Goal: Transaction & Acquisition: Purchase product/service

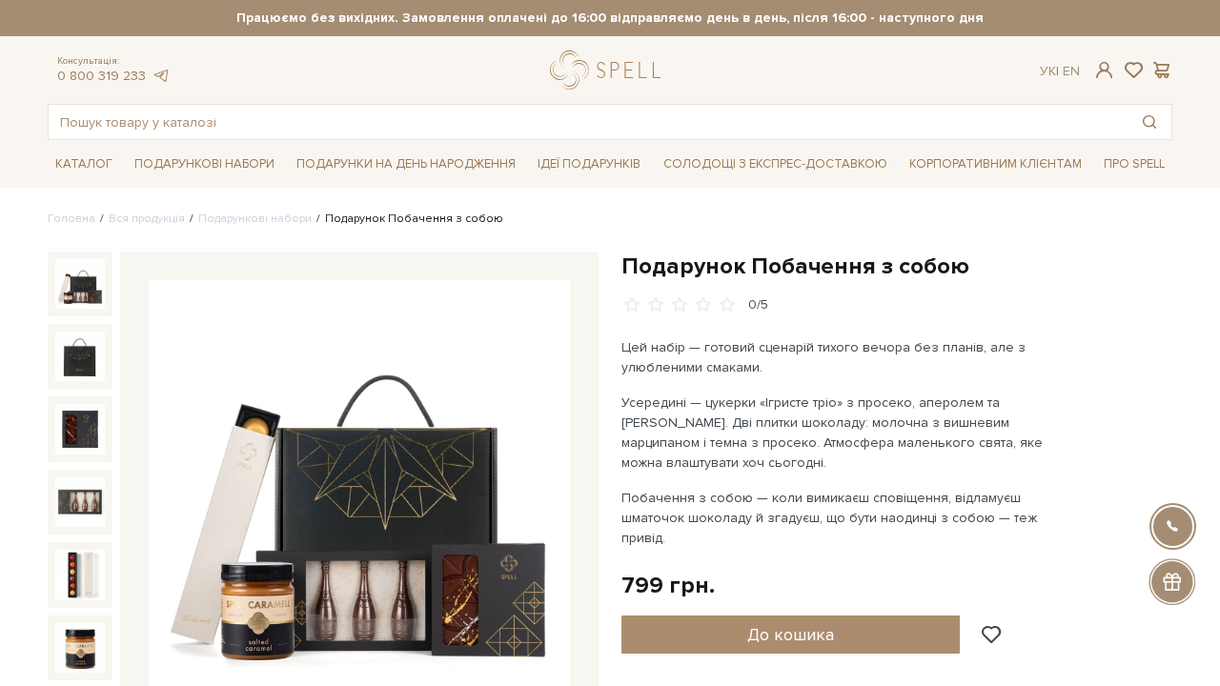
click at [157, 125] on input "text" at bounding box center [588, 122] width 1079 height 34
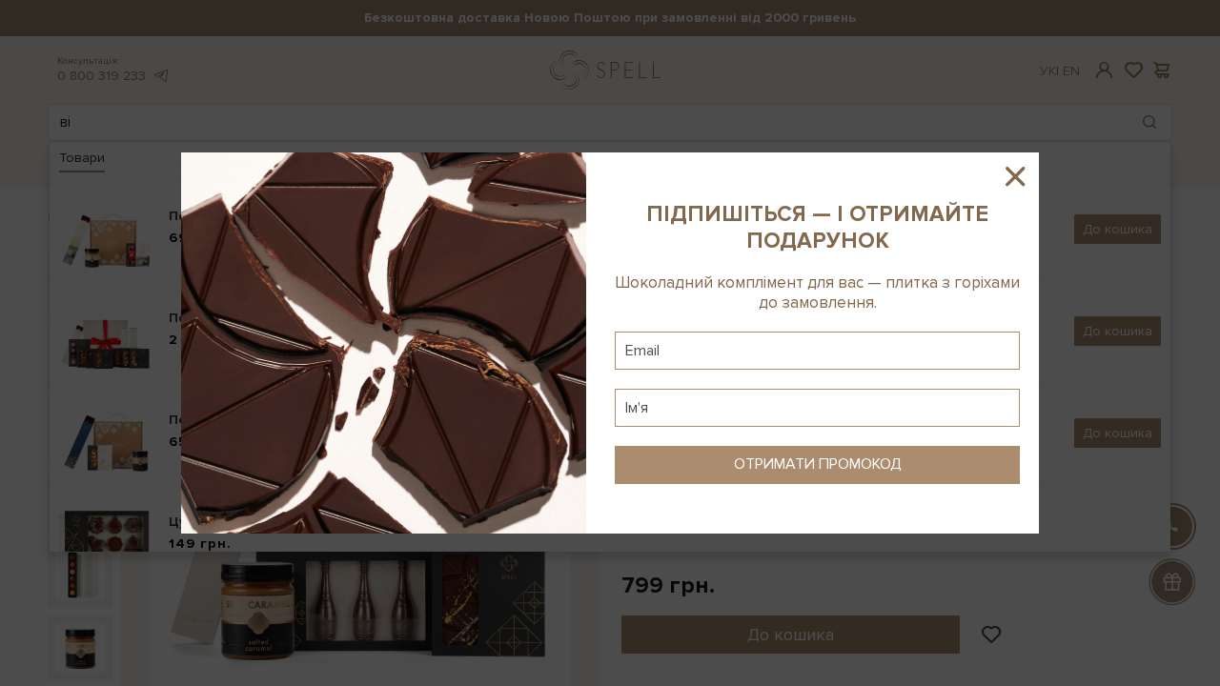
click at [1012, 172] on icon at bounding box center [1015, 176] width 19 height 19
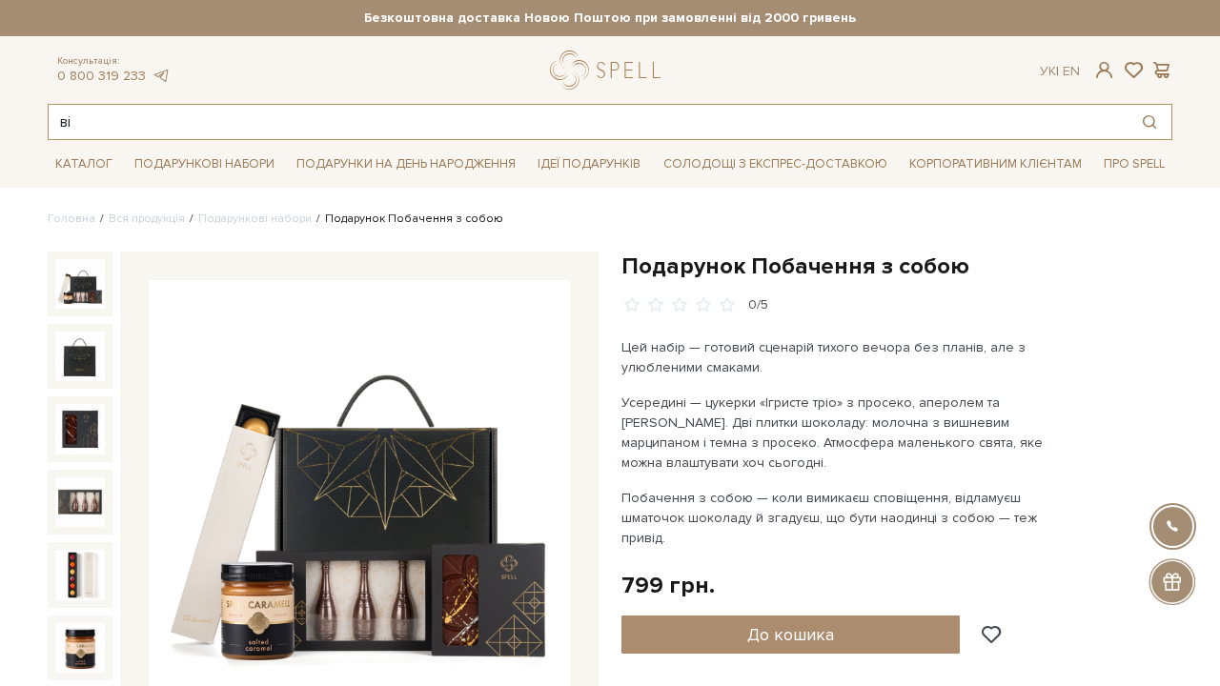
click at [154, 124] on input "ві" at bounding box center [588, 122] width 1079 height 34
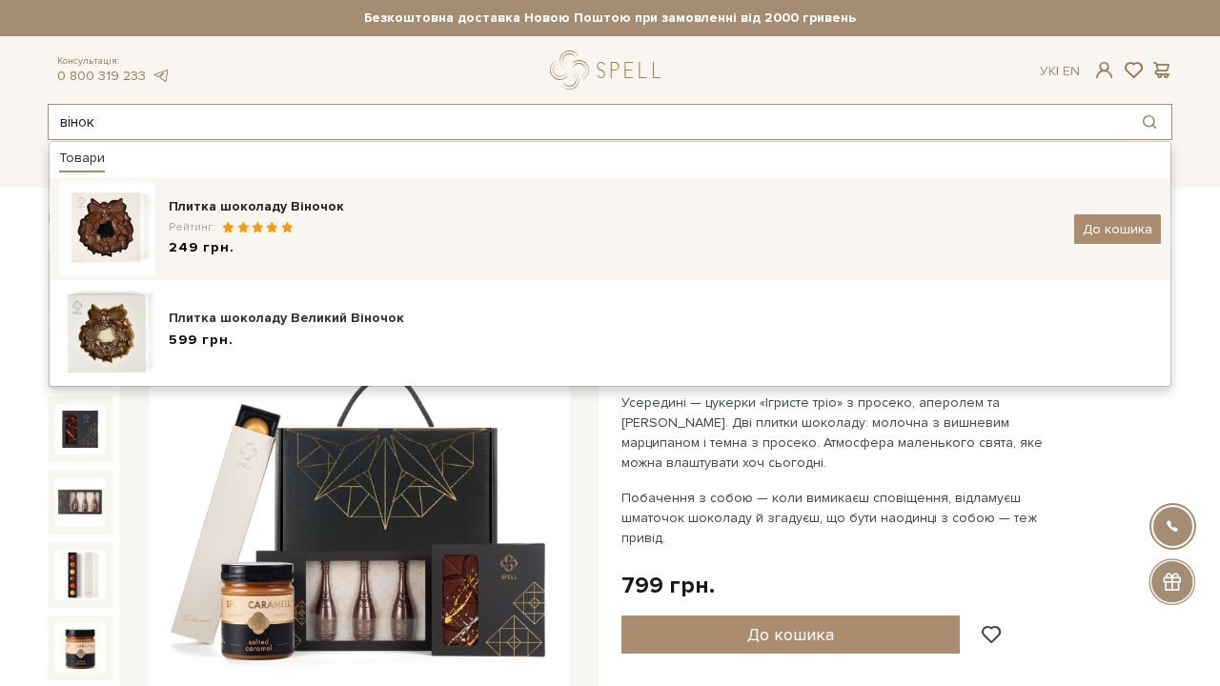
type input "вінок"
click at [102, 219] on img at bounding box center [106, 228] width 95 height 95
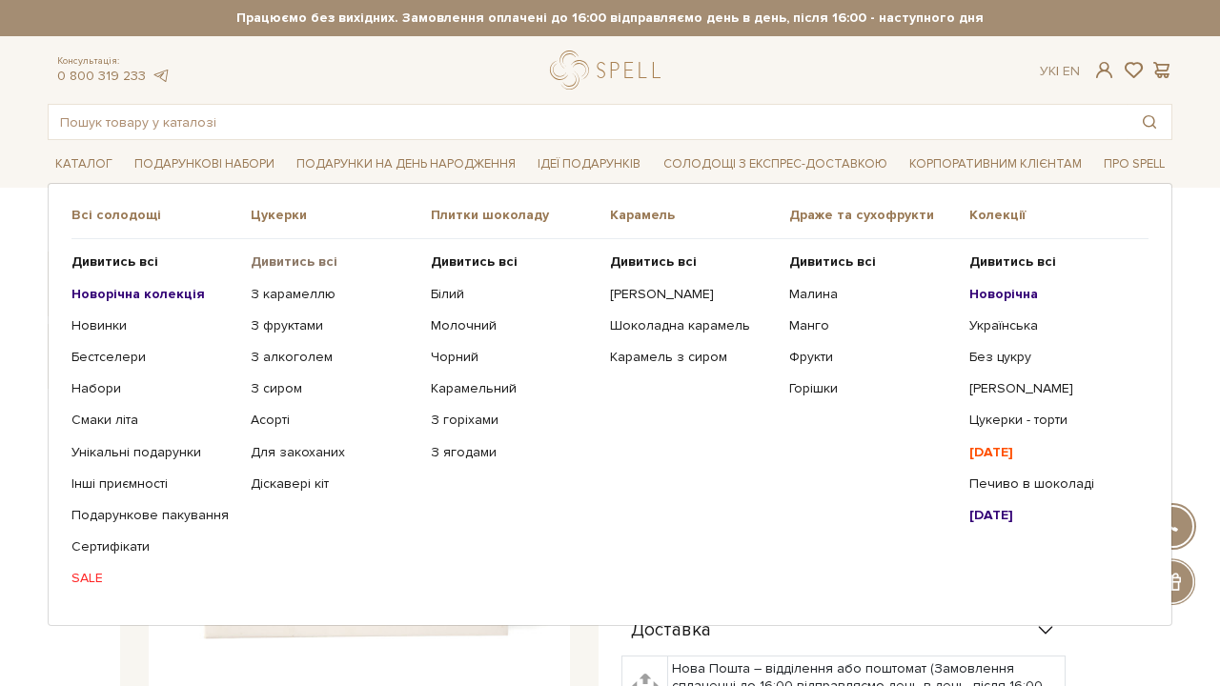
click at [258, 262] on b "Дивитись всі" at bounding box center [294, 262] width 87 height 16
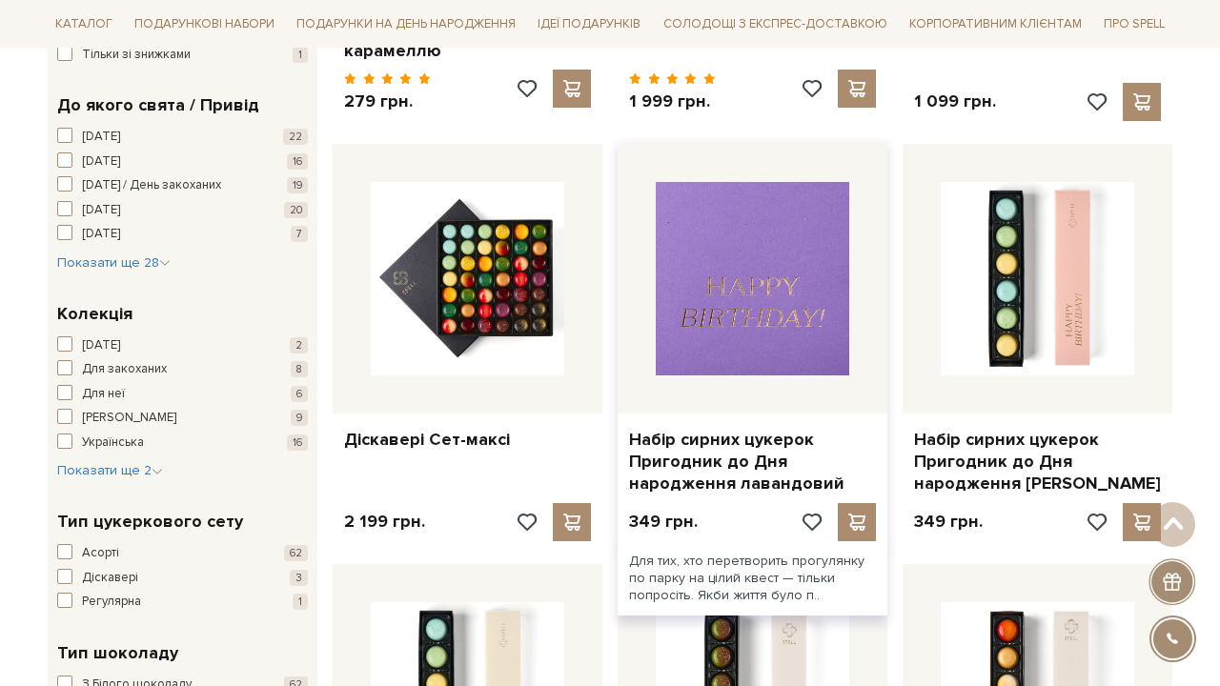
scroll to position [76, 0]
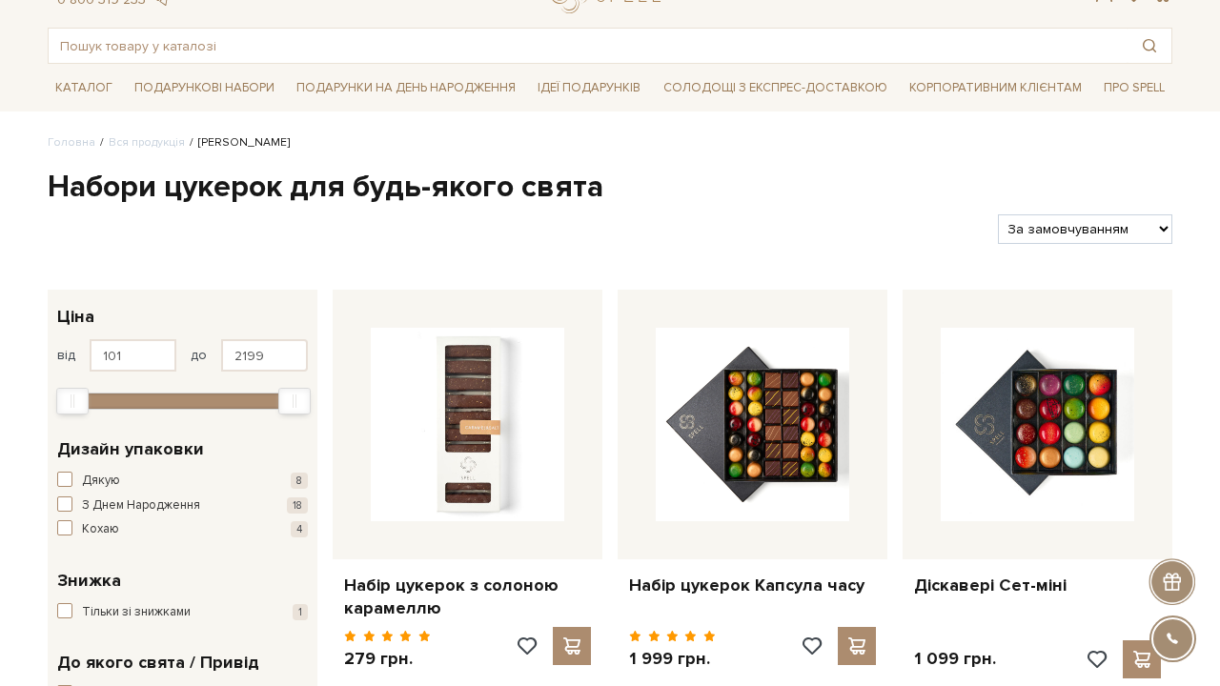
select select "https://spellchocolate.com/our-productions/seti-cukerok/?sort=p.price&order=ASC"
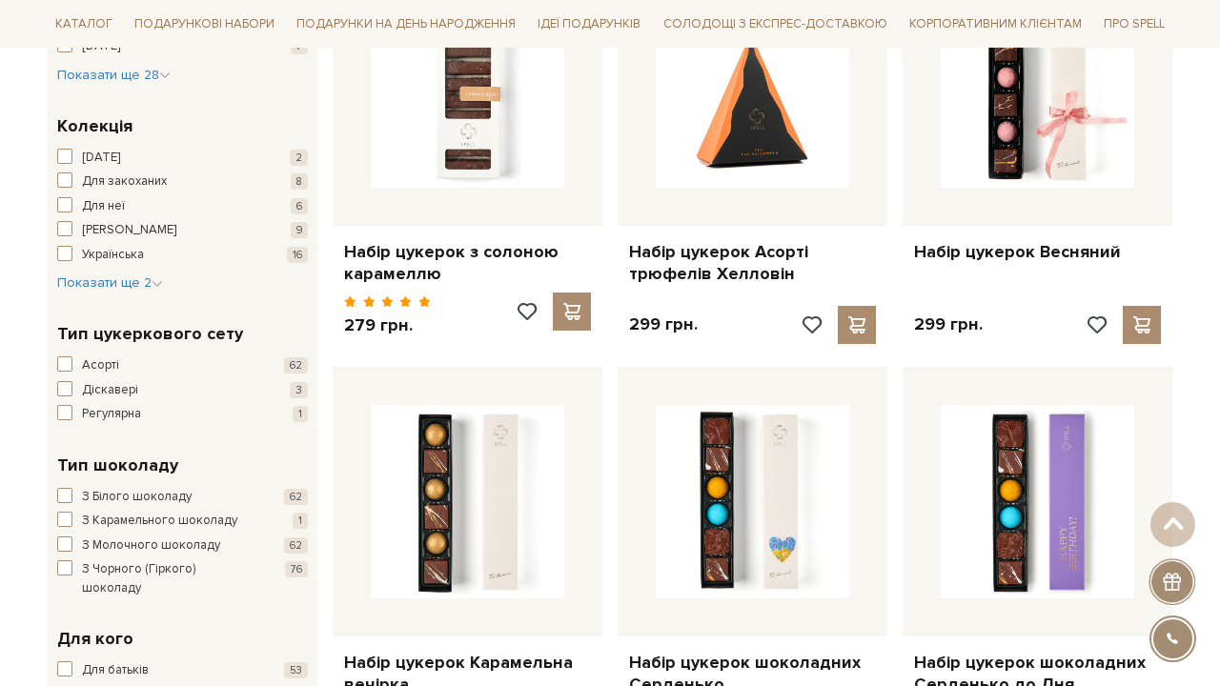
scroll to position [823, 0]
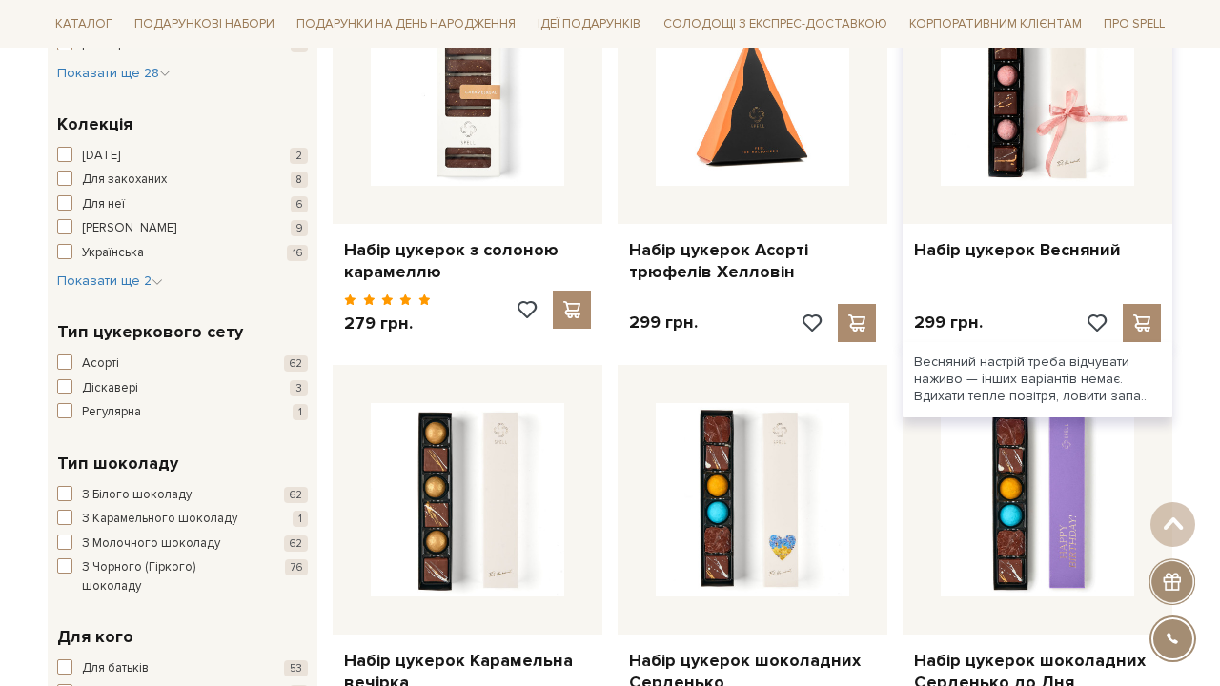
click at [1072, 186] on div at bounding box center [1038, 89] width 270 height 270
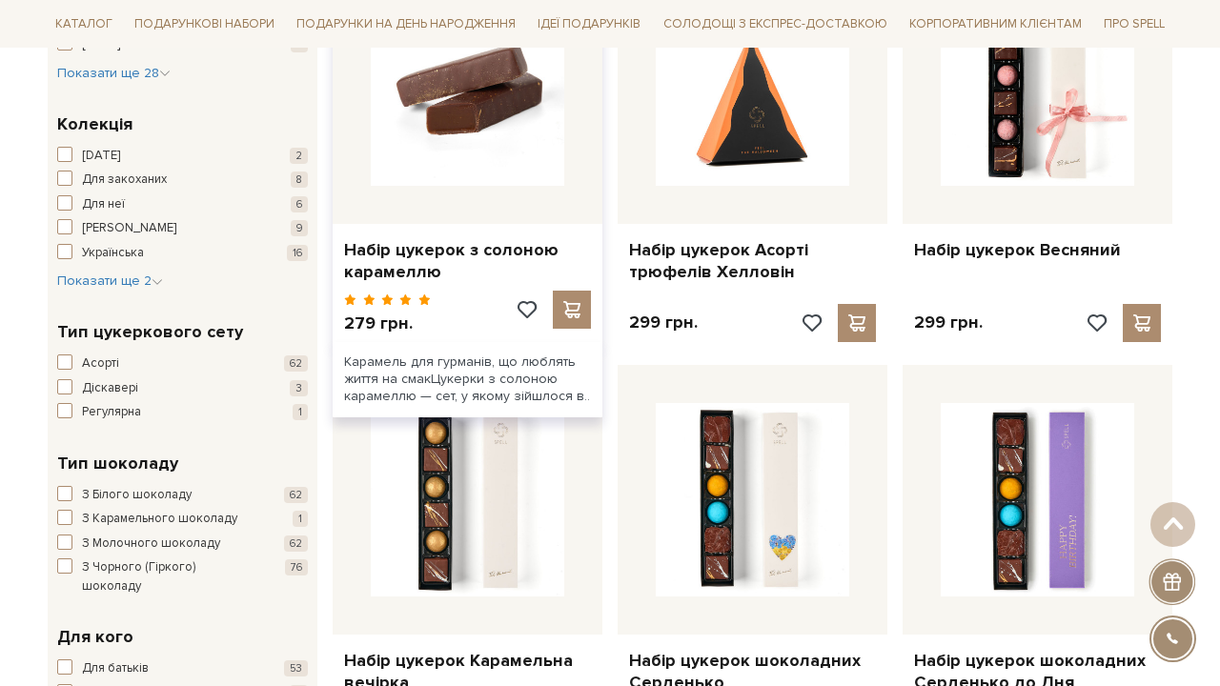
click at [482, 129] on img at bounding box center [467, 88] width 193 height 193
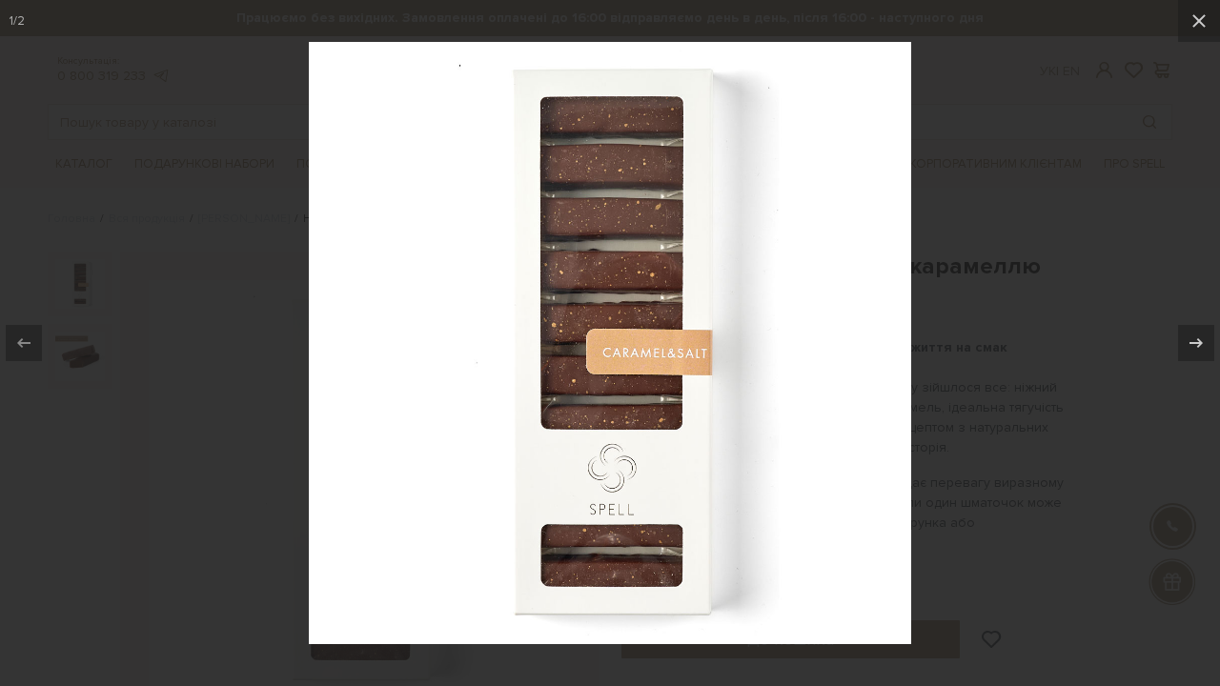
click at [1059, 289] on div at bounding box center [610, 343] width 1220 height 686
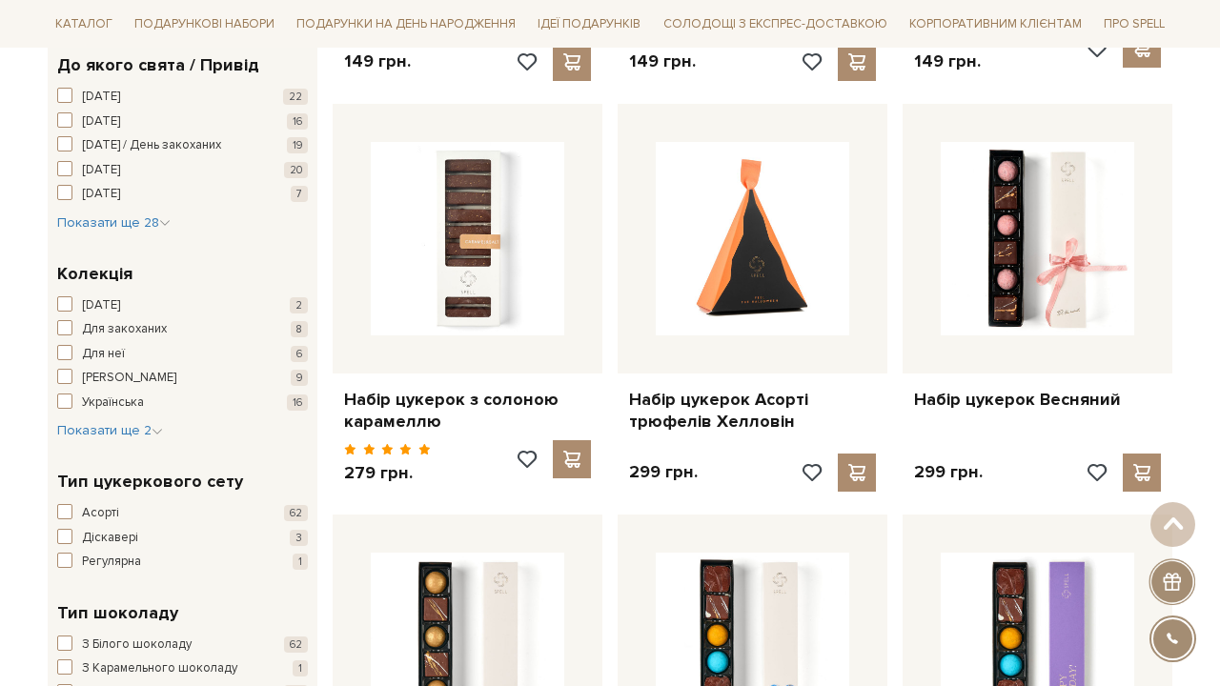
scroll to position [673, 0]
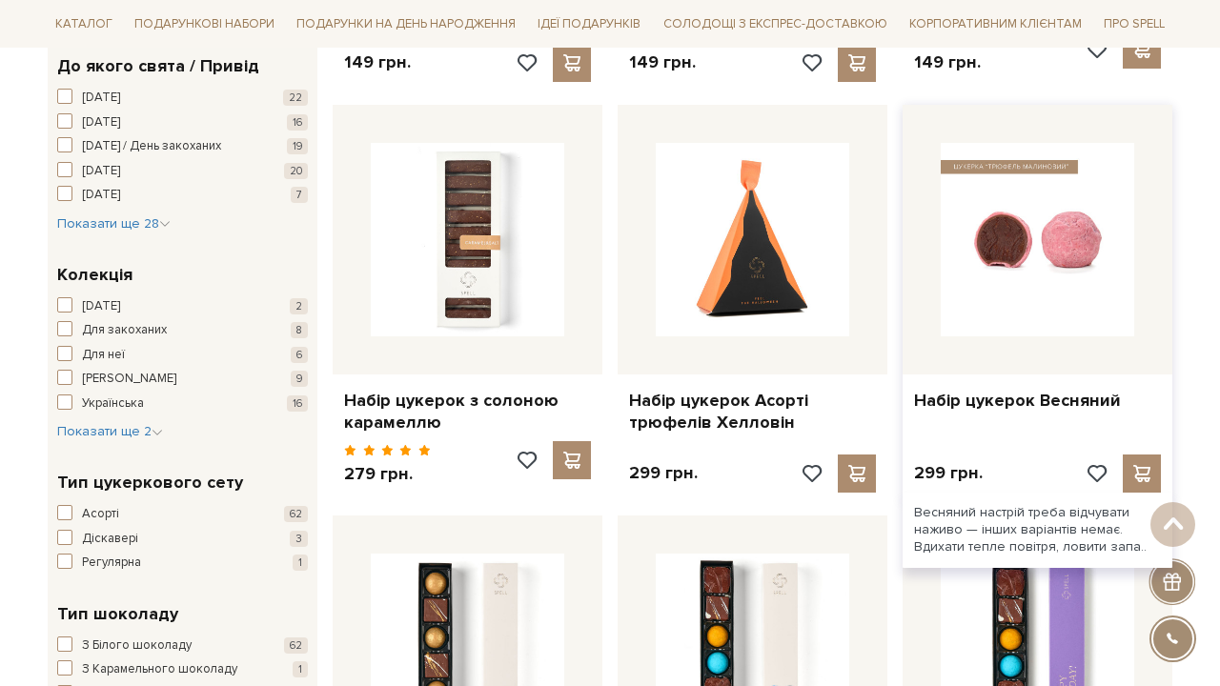
click at [1054, 202] on img at bounding box center [1037, 239] width 193 height 193
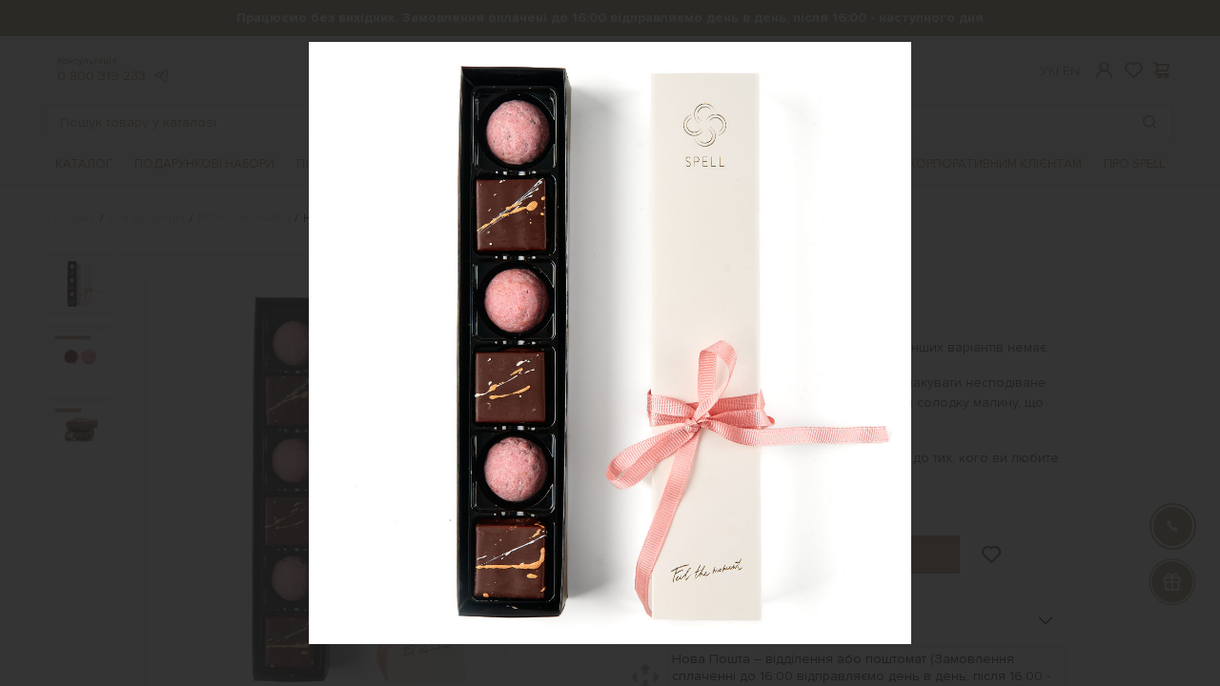
click at [1093, 173] on div at bounding box center [610, 343] width 1220 height 686
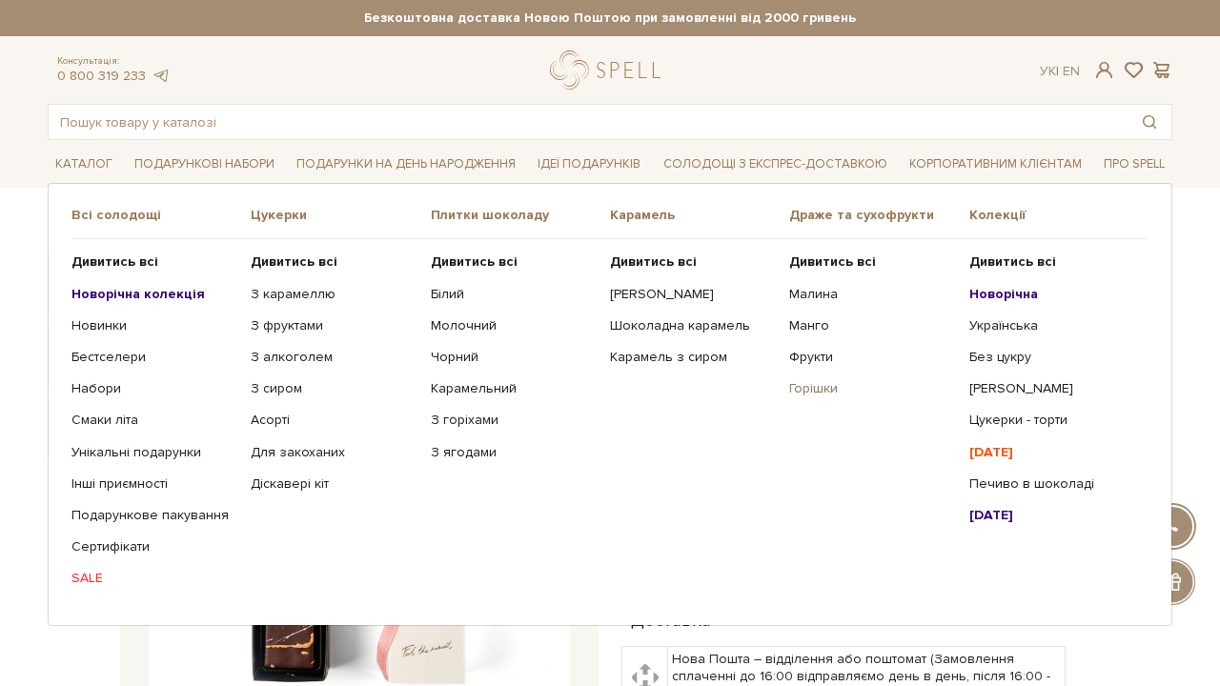
click at [819, 390] on link "Горішки" at bounding box center [871, 388] width 165 height 17
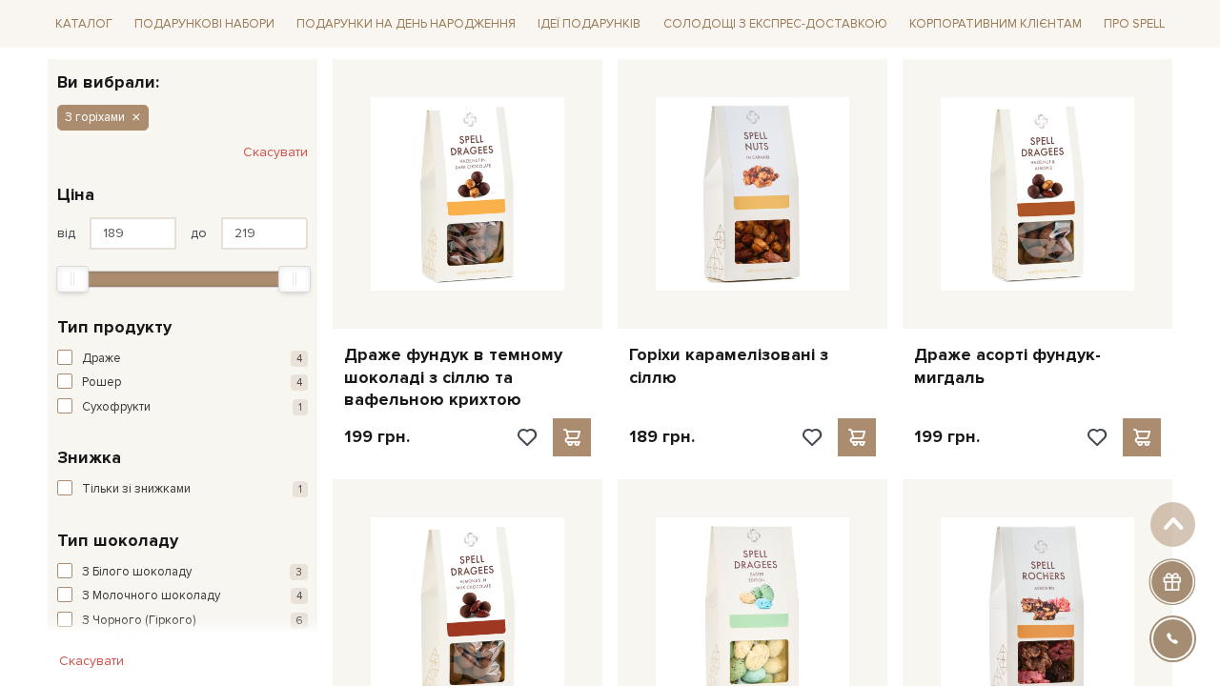
scroll to position [298, 0]
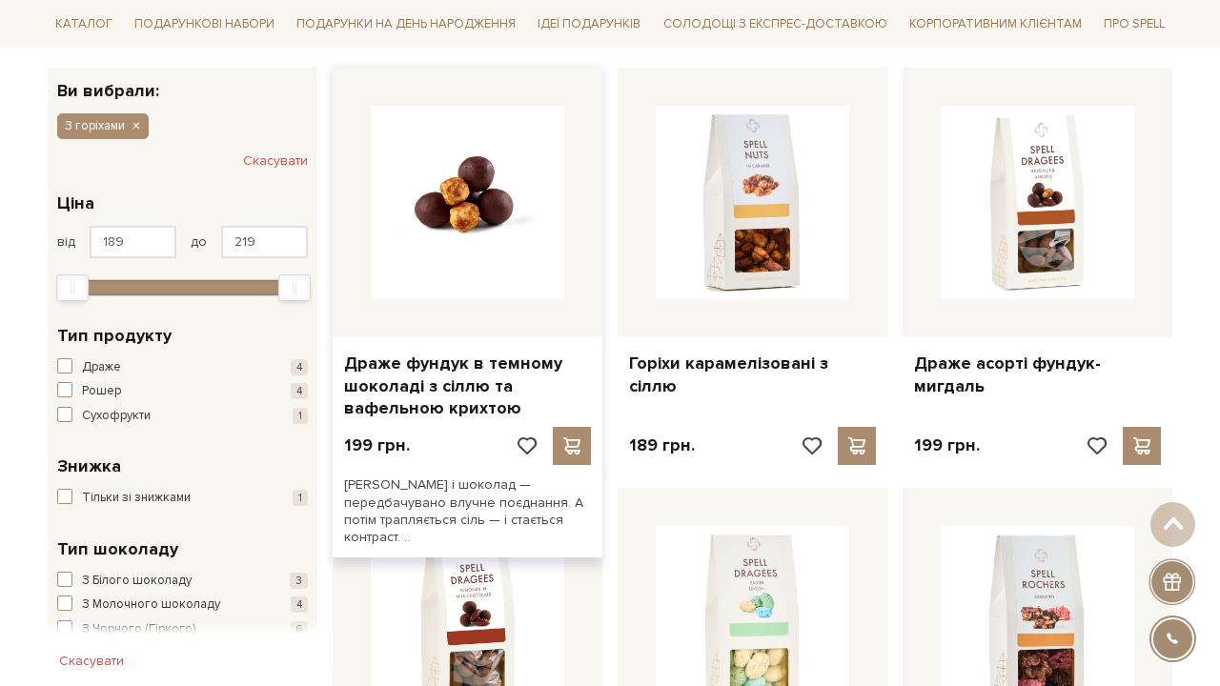
click at [483, 169] on img at bounding box center [467, 202] width 193 height 193
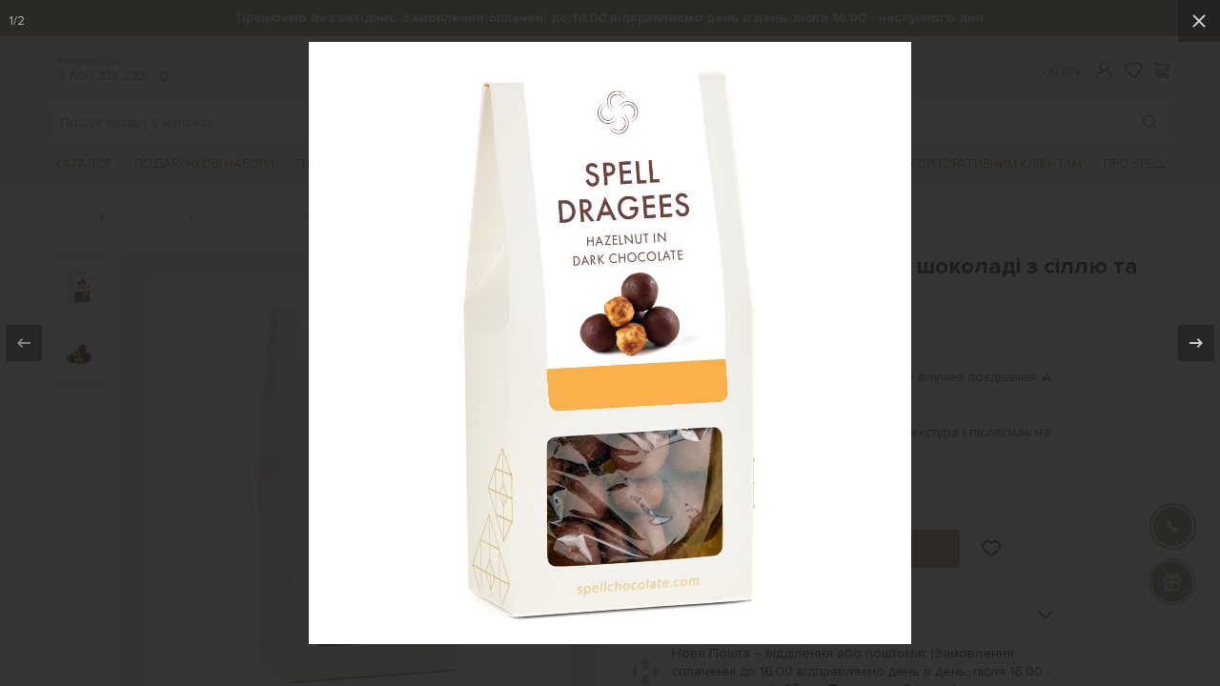
click at [1007, 133] on div at bounding box center [610, 343] width 1220 height 686
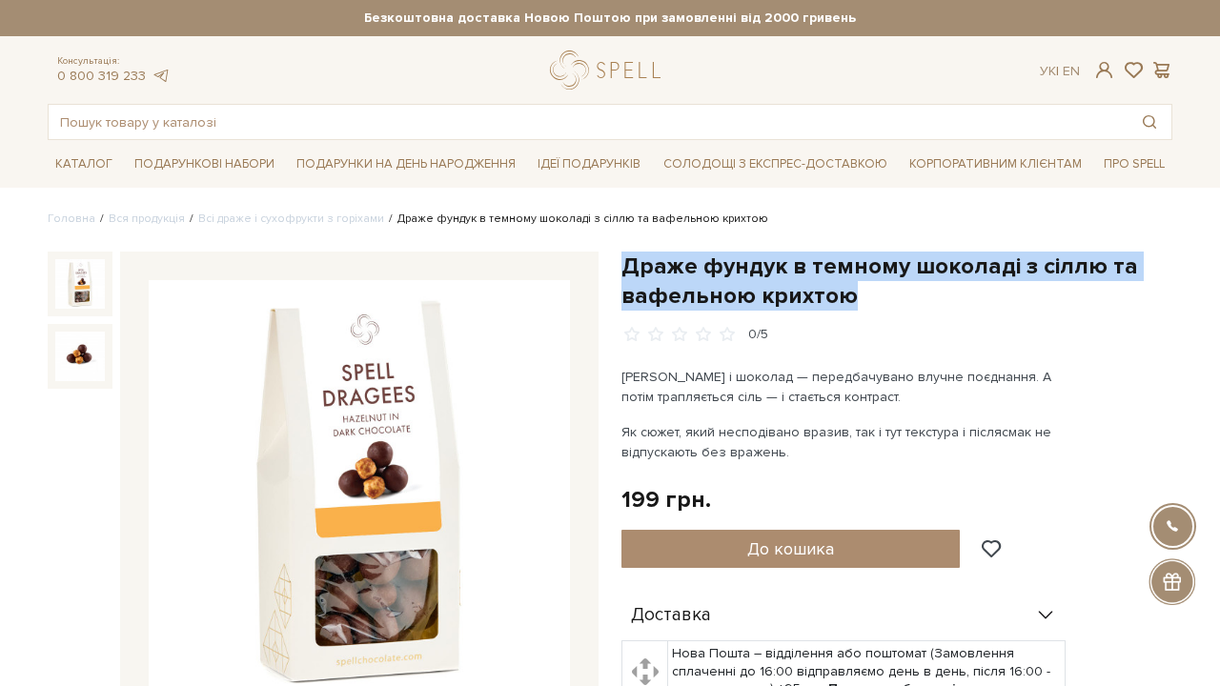
drag, startPoint x: 863, startPoint y: 295, endPoint x: 623, endPoint y: 260, distance: 241.7
click at [623, 260] on h1 "Драже фундук в темному шоколаді з сіллю та вафельною крихтою" at bounding box center [896, 281] width 551 height 59
copy h1 "Драже фундук в темному шоколаді з сіллю та вафельною крихтою"
